Goal: Complete application form

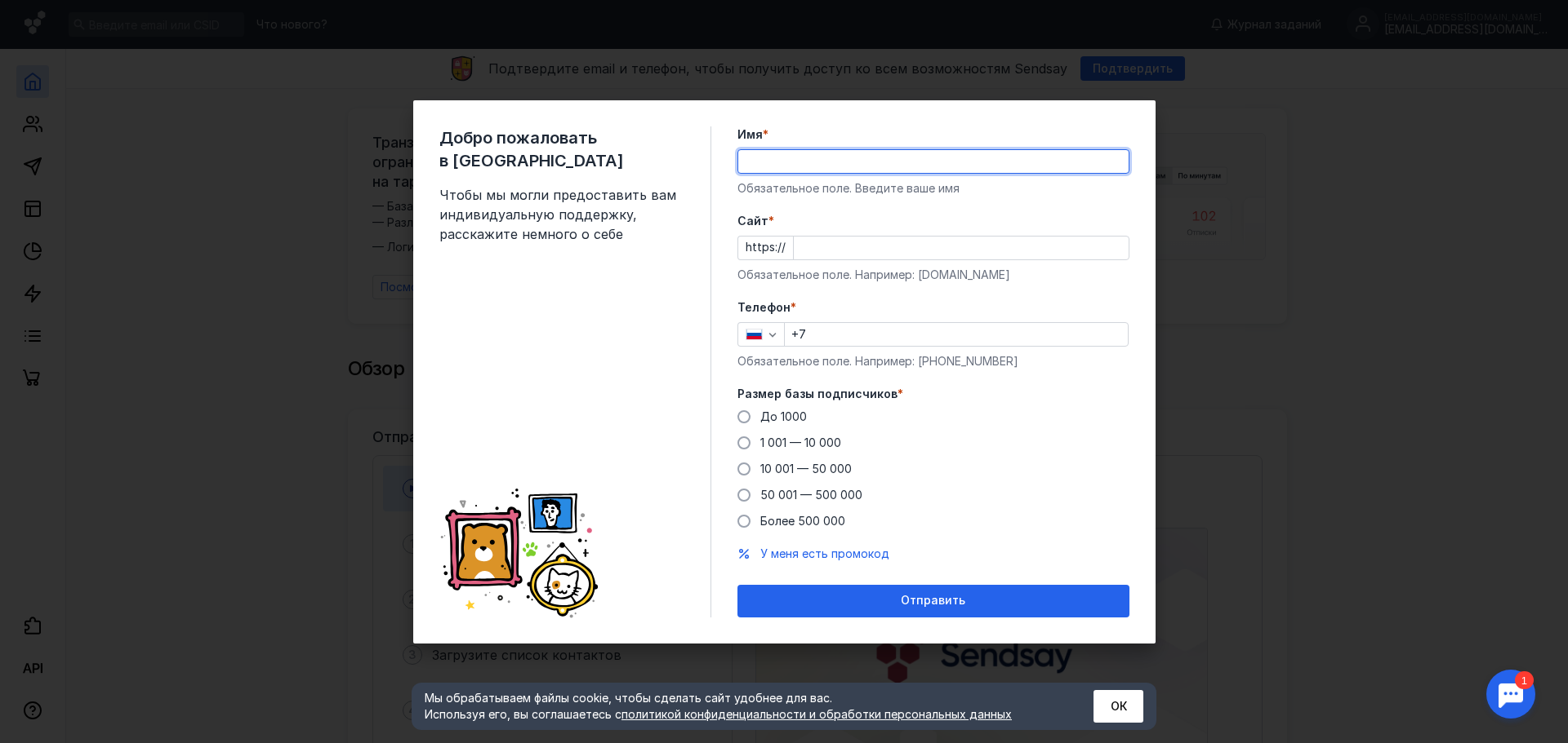
click at [762, 163] on input "Имя *" at bounding box center [933, 161] width 390 height 23
type input "[EMAIL_ADDRESS][DOMAIN_NAME]"
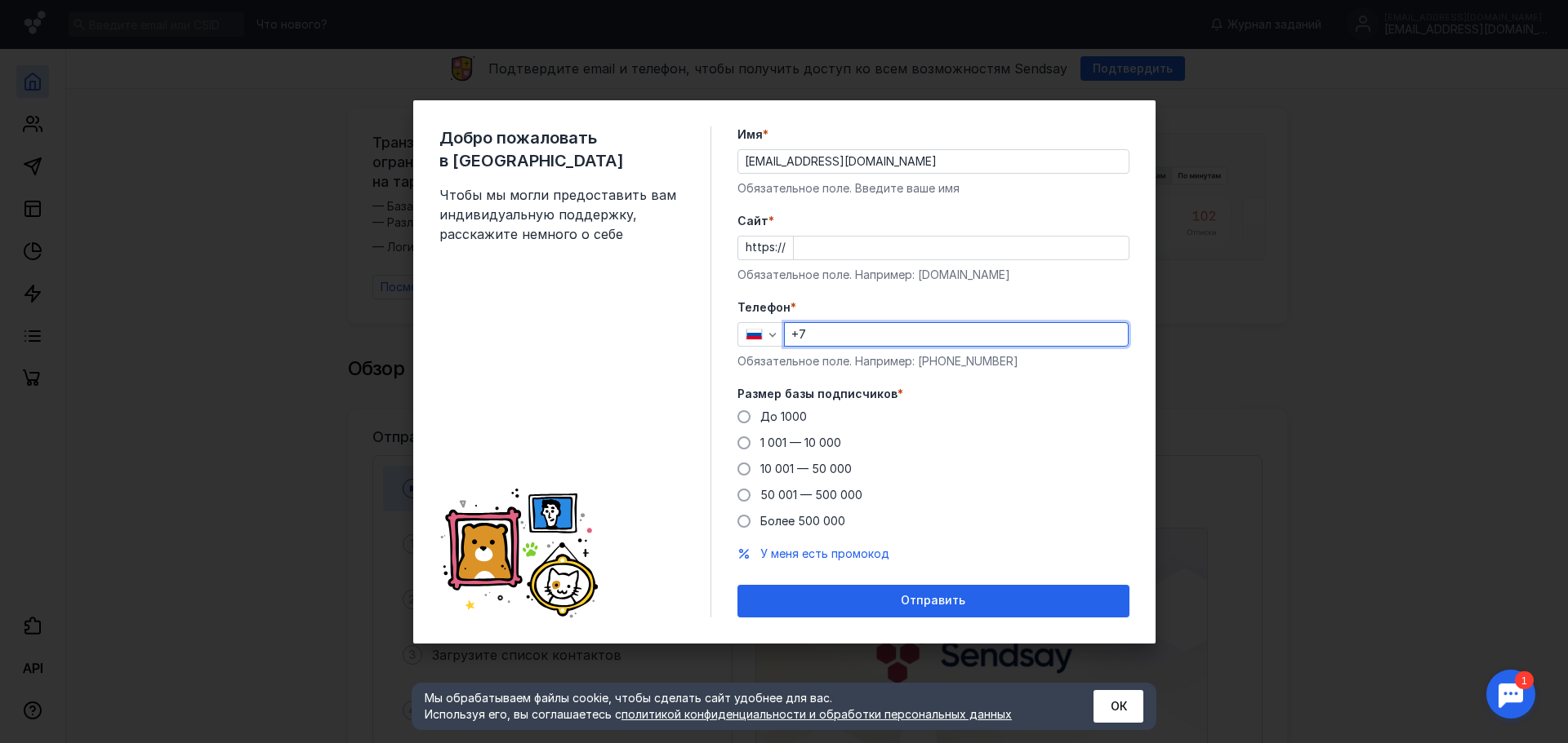
click at [820, 338] on input "+7" at bounding box center [956, 334] width 343 height 23
type input "[PHONE_NUMBER]"
click at [742, 416] on span at bounding box center [743, 417] width 13 height 13
click at [0, 0] on input "До 1000" at bounding box center [0, 0] width 0 height 0
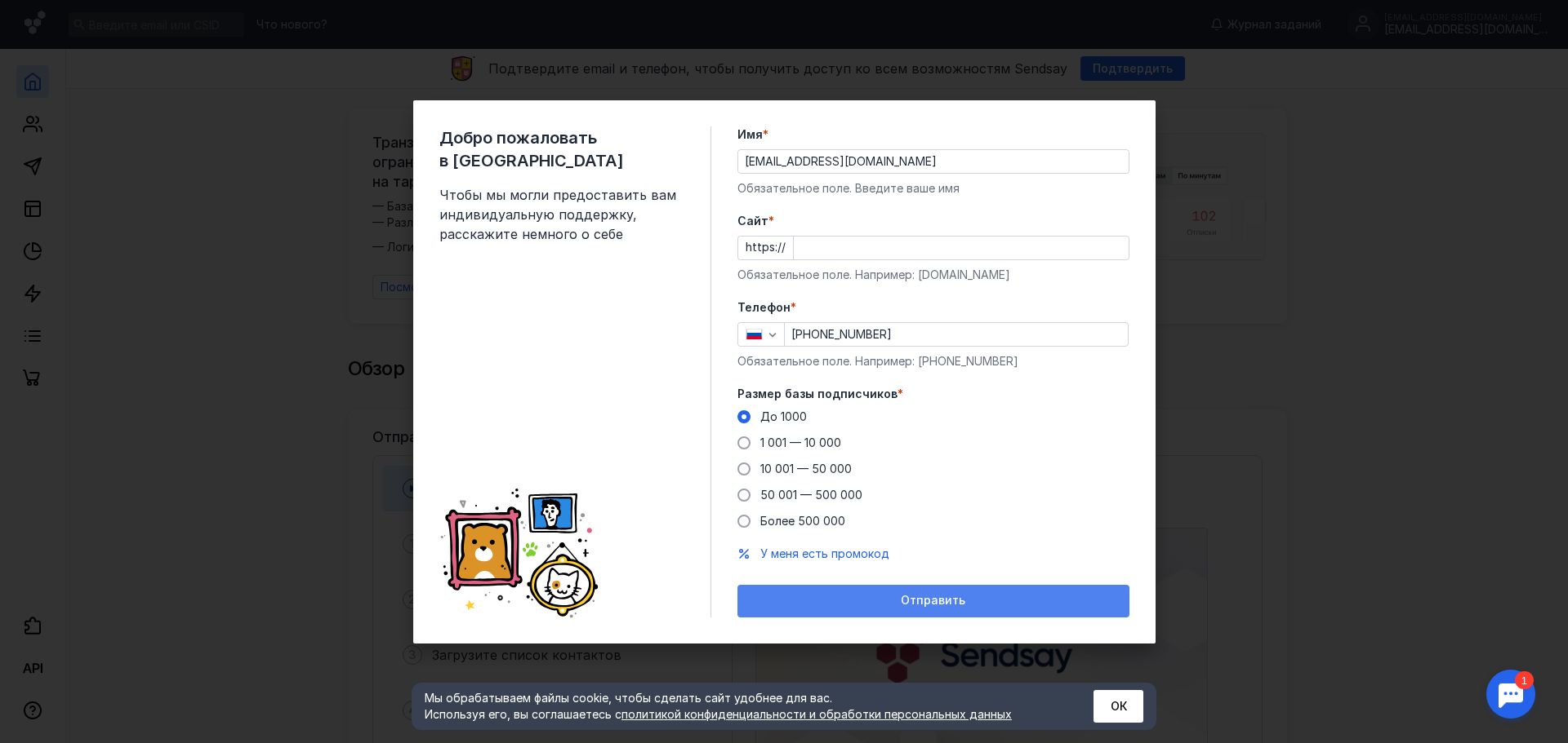
click at [951, 596] on span "Отправить" at bounding box center [933, 601] width 64 height 14
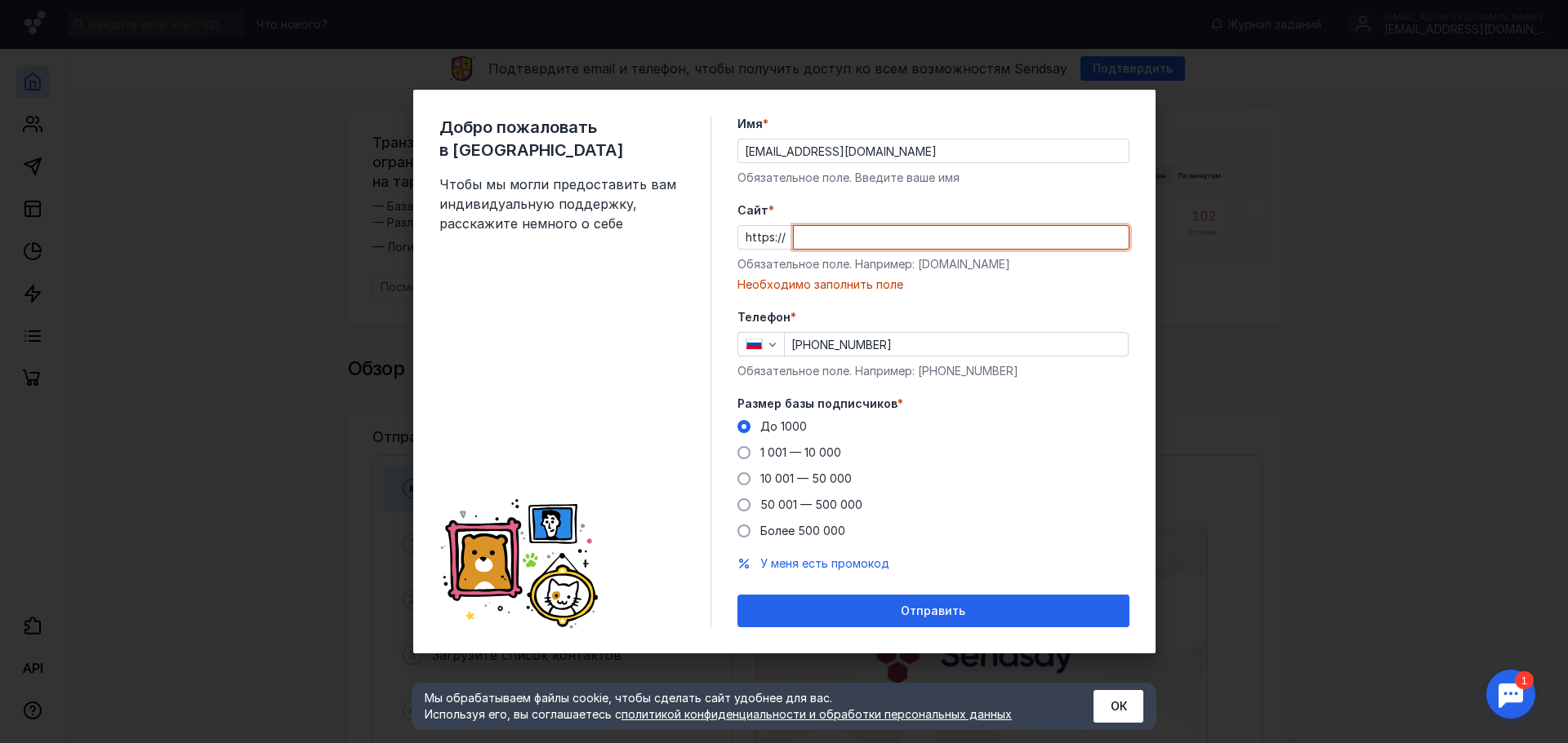
paste input "[DOMAIN_NAME][URL]"
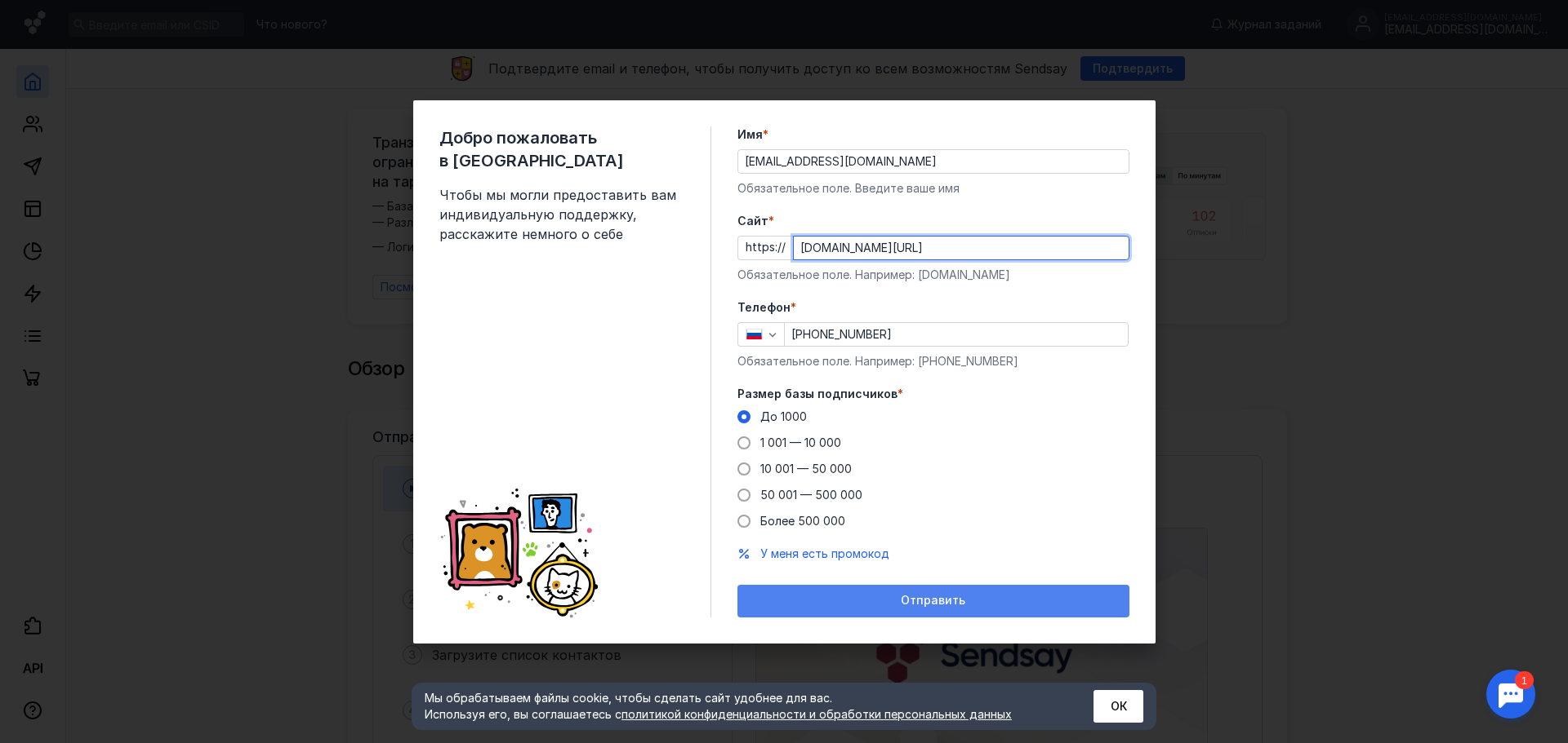
type input "[DOMAIN_NAME][URL]"
click at [922, 605] on span "Отправить" at bounding box center [933, 601] width 64 height 14
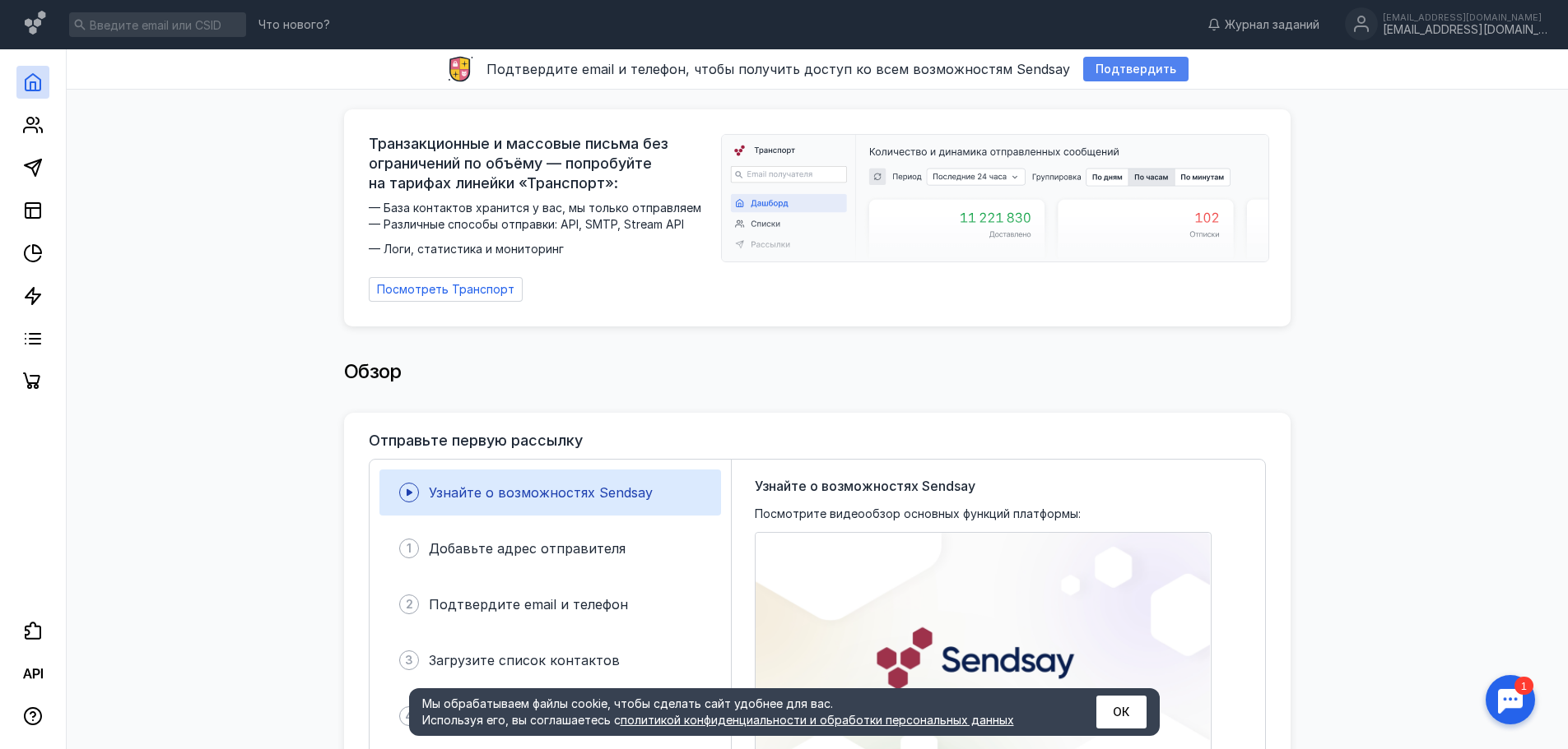
click at [1122, 64] on span "Подтвердить" at bounding box center [1136, 69] width 81 height 14
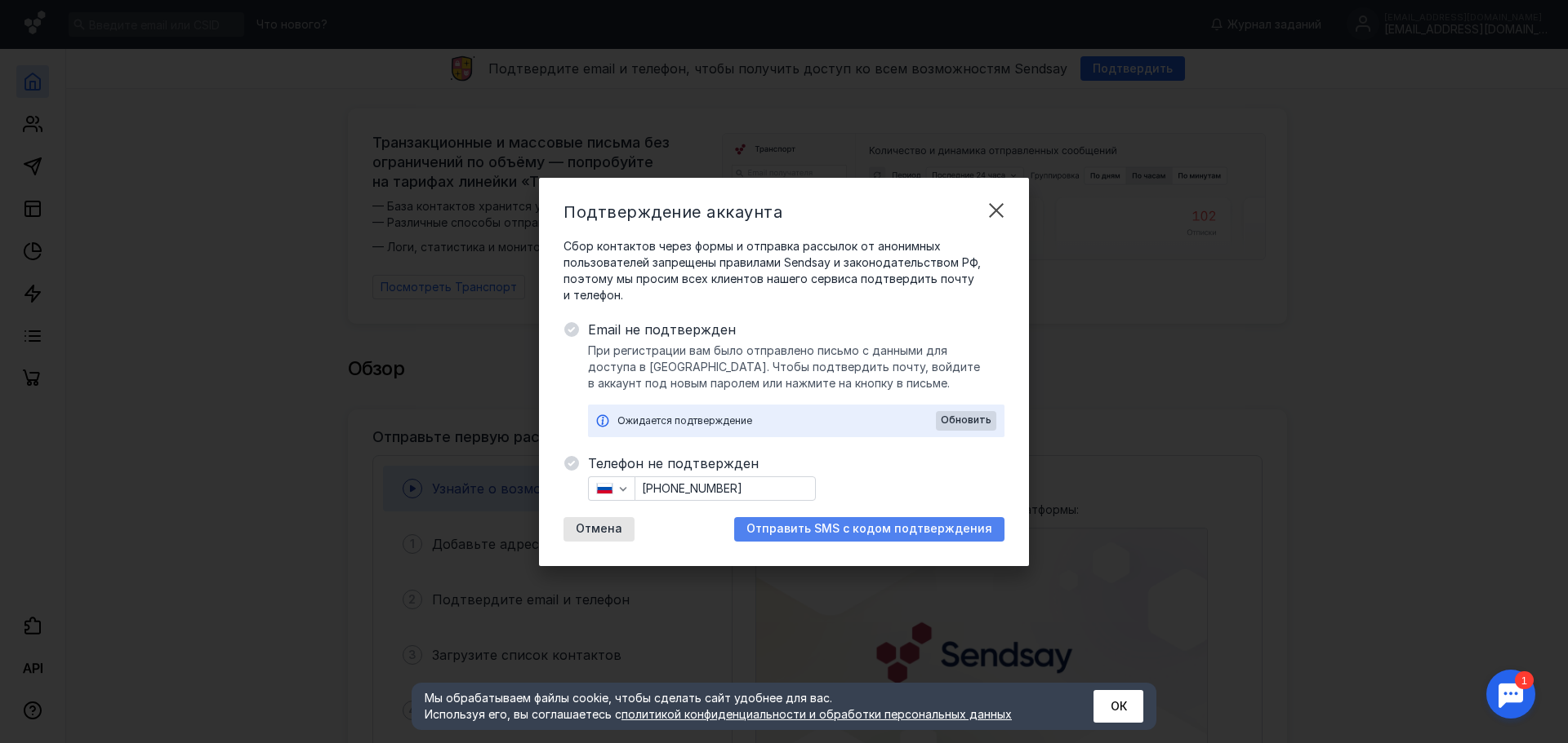
click at [903, 532] on span "Отправить SMS с кодом подтверждения" at bounding box center [869, 529] width 246 height 14
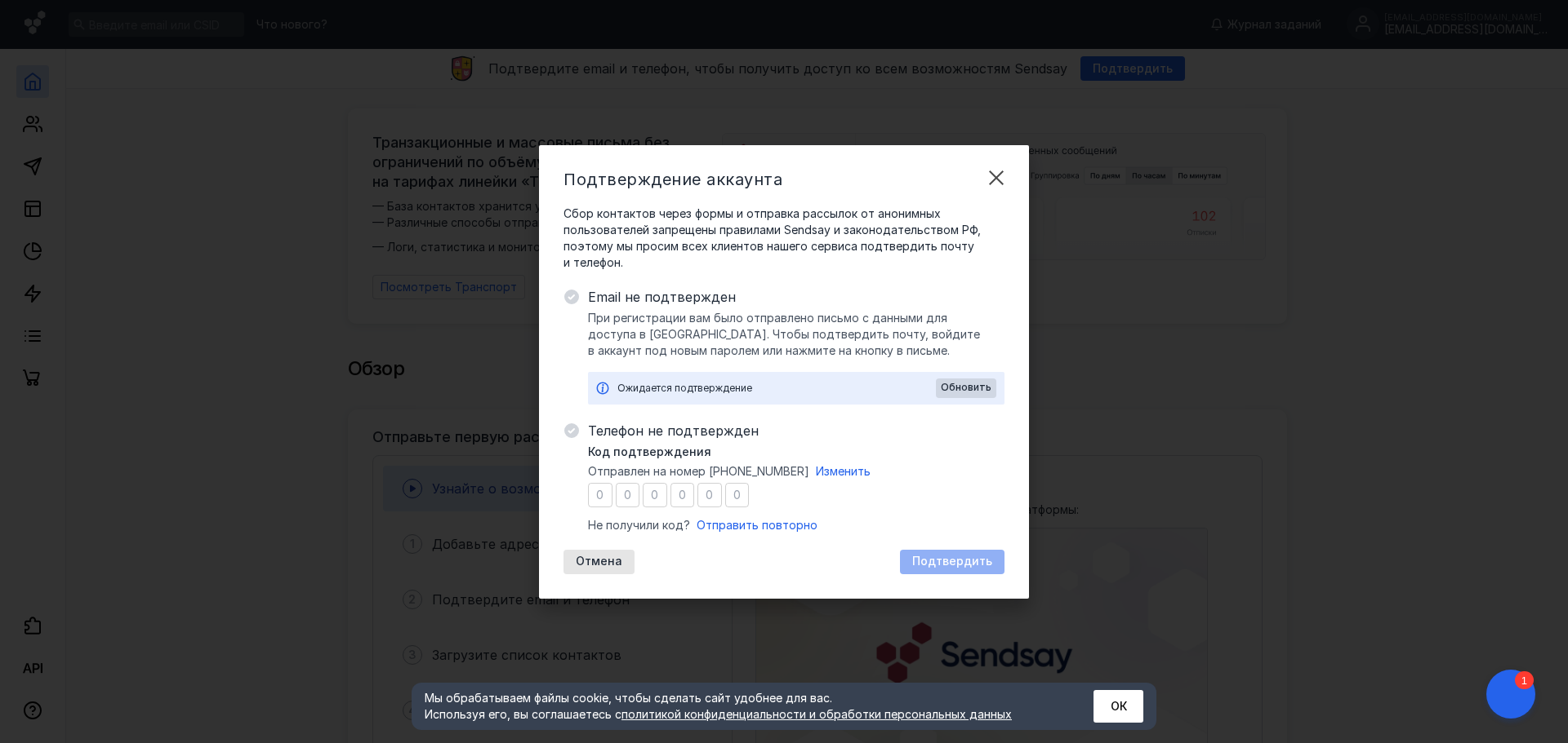
type input "4"
type input "9"
type input "7"
type input "2"
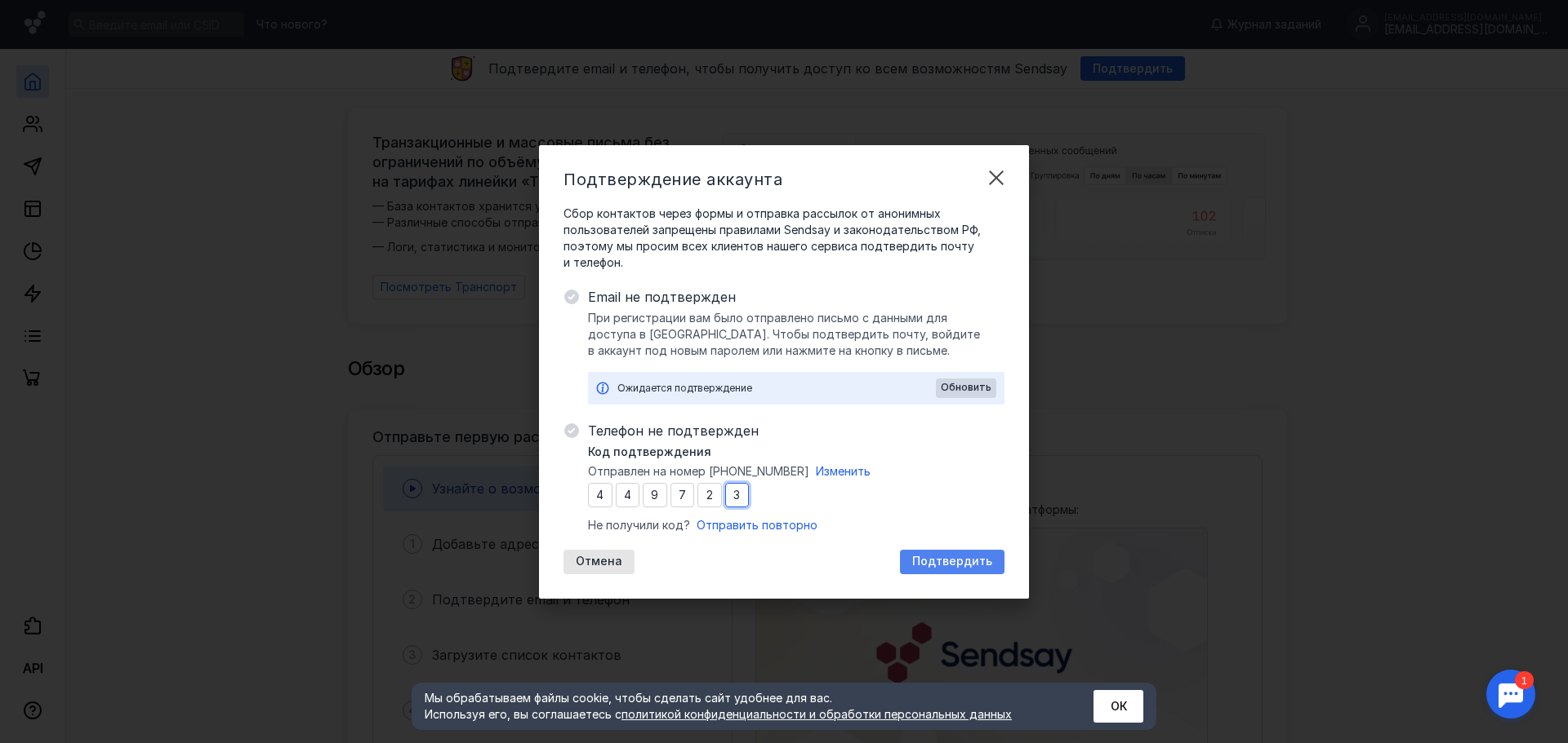
type input "3"
click at [957, 564] on span "Подтвердить" at bounding box center [952, 561] width 80 height 14
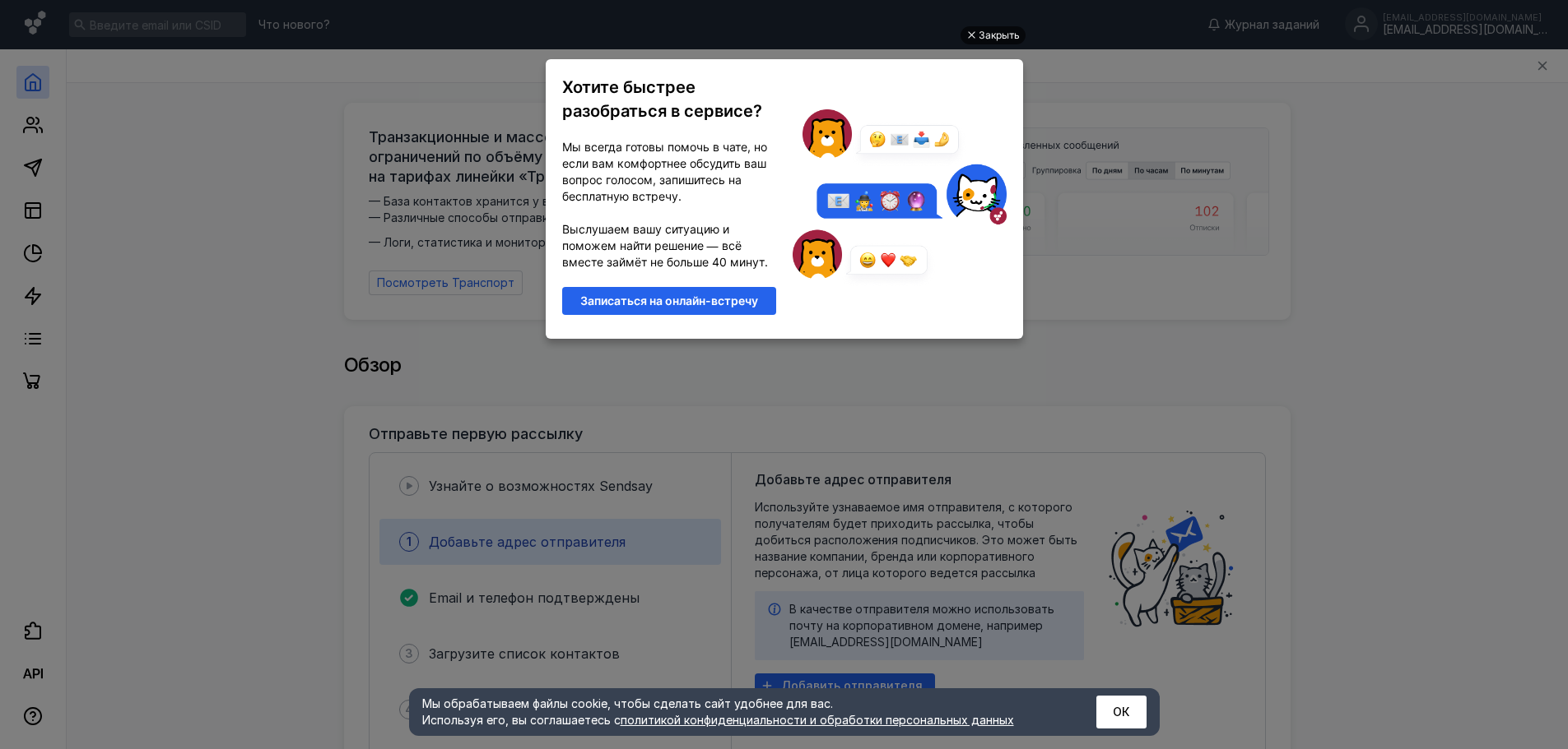
click at [995, 38] on div "Закрыть" at bounding box center [999, 35] width 41 height 18
